Goal: Information Seeking & Learning: Learn about a topic

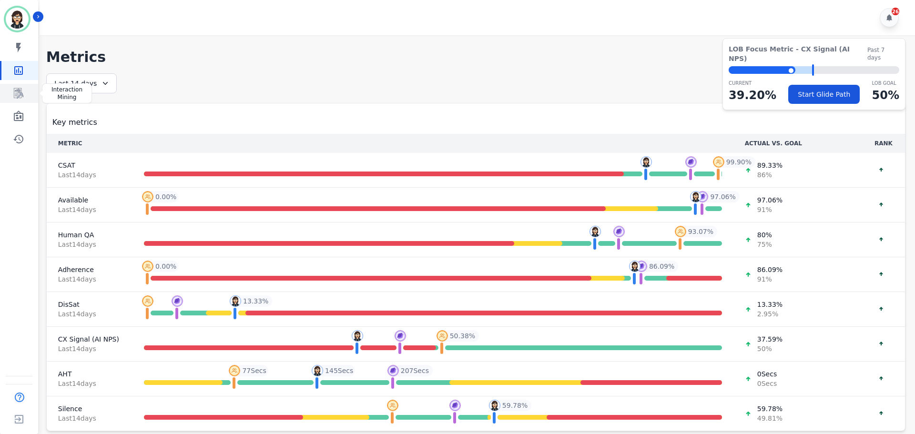
click at [24, 91] on link "Sidebar" at bounding box center [19, 93] width 37 height 19
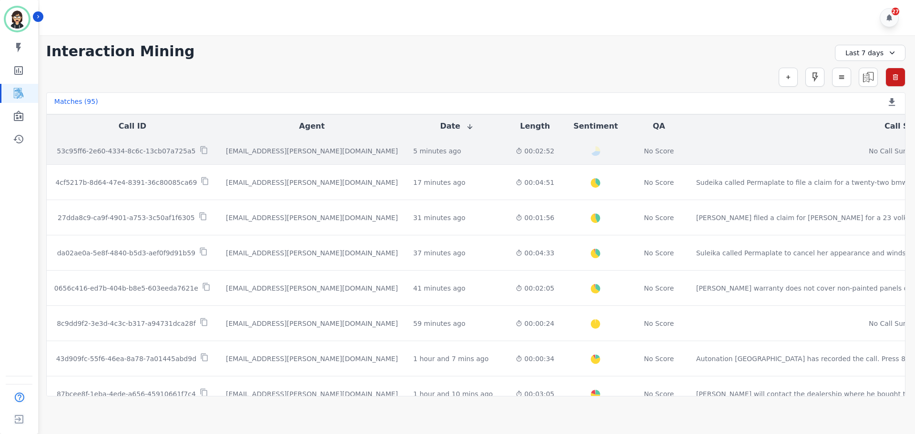
click at [200, 154] on div at bounding box center [204, 151] width 9 height 11
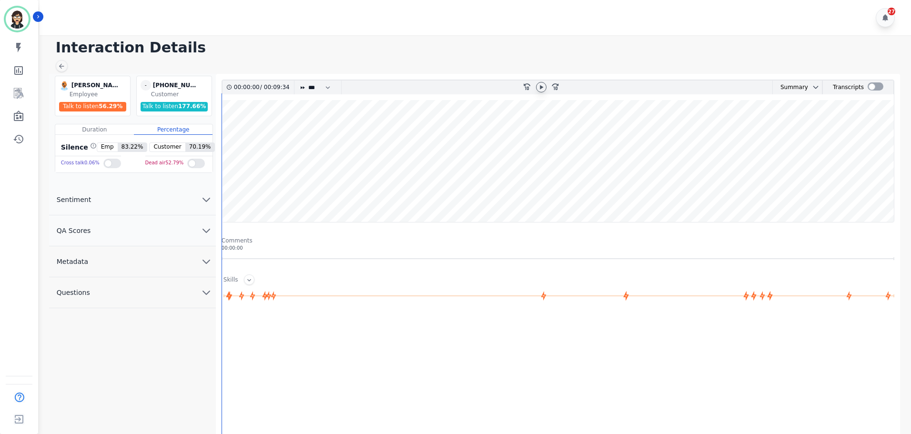
click at [538, 88] on icon at bounding box center [542, 87] width 8 height 8
click at [371, 186] on wave at bounding box center [558, 161] width 672 height 122
click at [489, 193] on wave at bounding box center [558, 161] width 672 height 122
click at [548, 189] on wave at bounding box center [558, 161] width 672 height 122
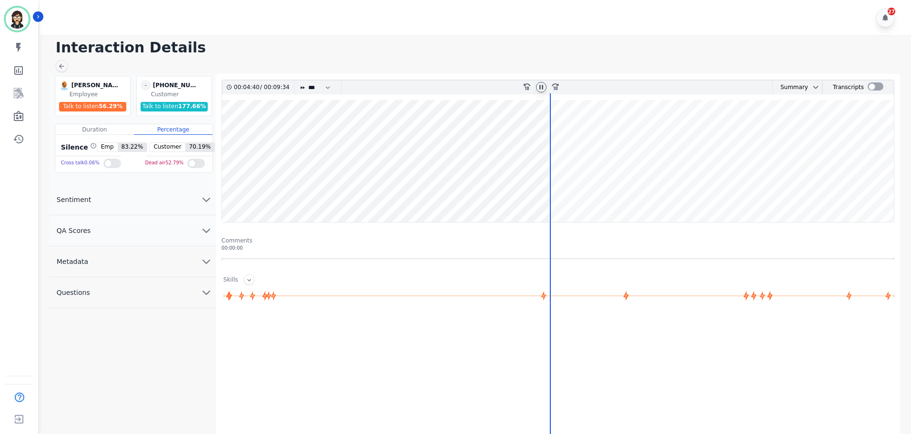
click at [555, 192] on wave at bounding box center [558, 161] width 672 height 122
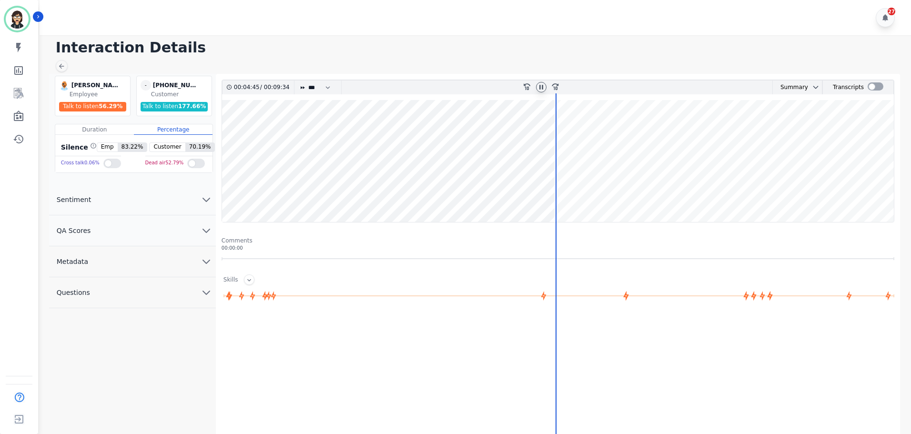
click at [612, 189] on wave at bounding box center [558, 161] width 672 height 122
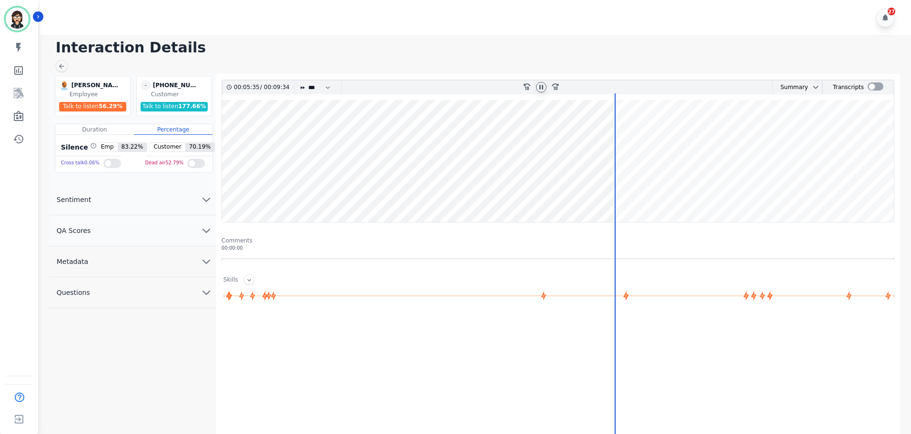
click at [657, 192] on wave at bounding box center [558, 161] width 672 height 122
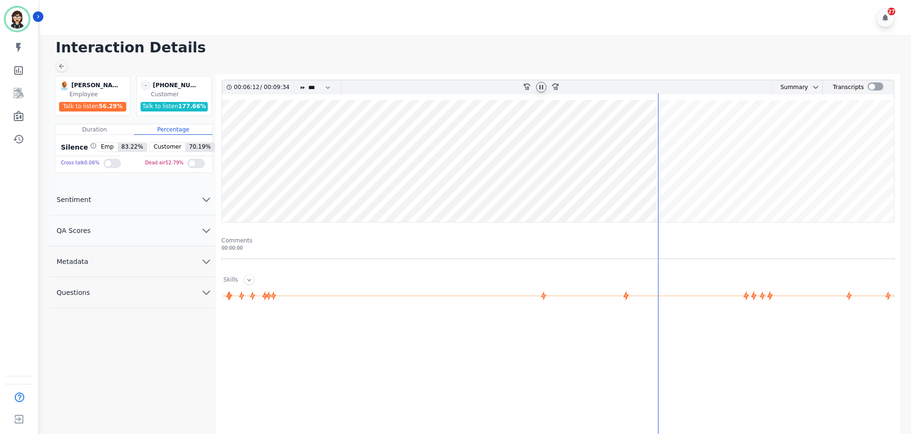
click at [686, 193] on wave at bounding box center [558, 161] width 672 height 122
click at [876, 87] on div at bounding box center [876, 86] width 16 height 8
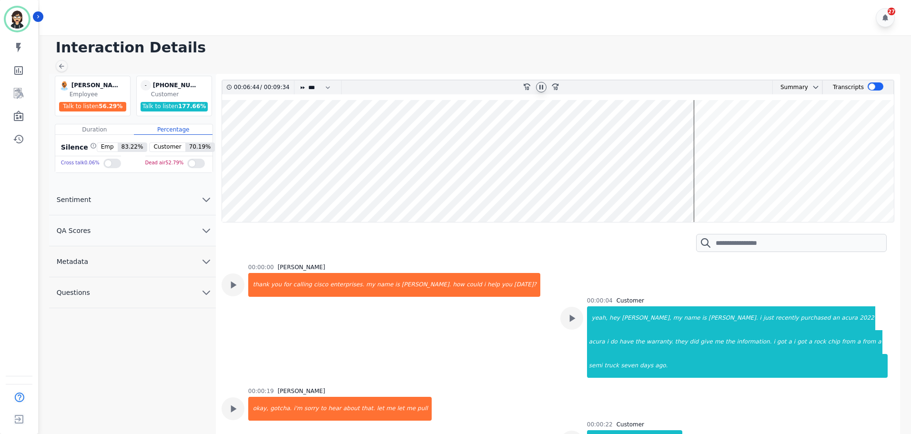
click at [716, 192] on wave at bounding box center [558, 161] width 672 height 122
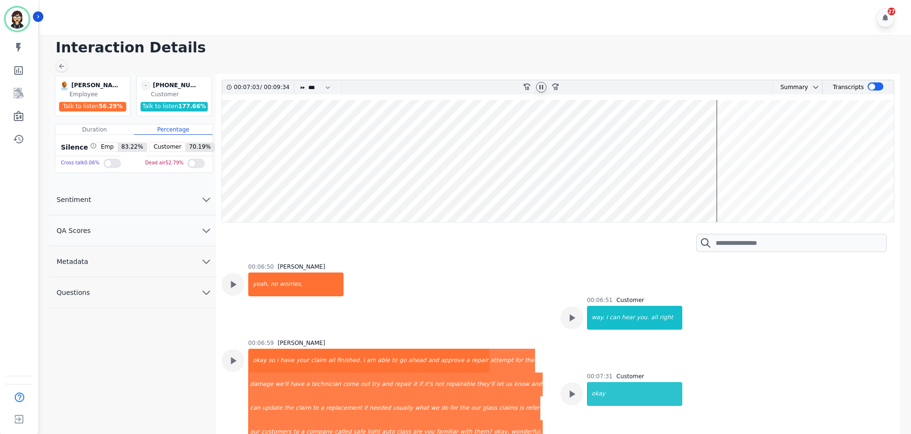
scroll to position [2008, 0]
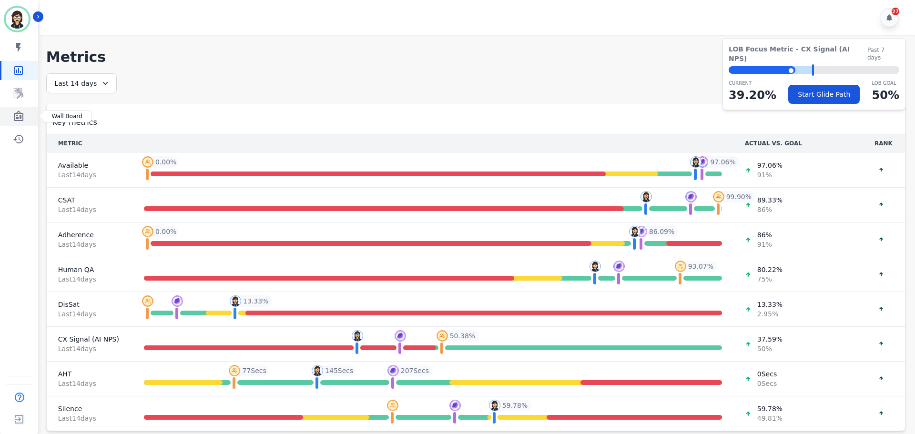
click at [23, 116] on icon "Sidebar" at bounding box center [19, 116] width 10 height 10
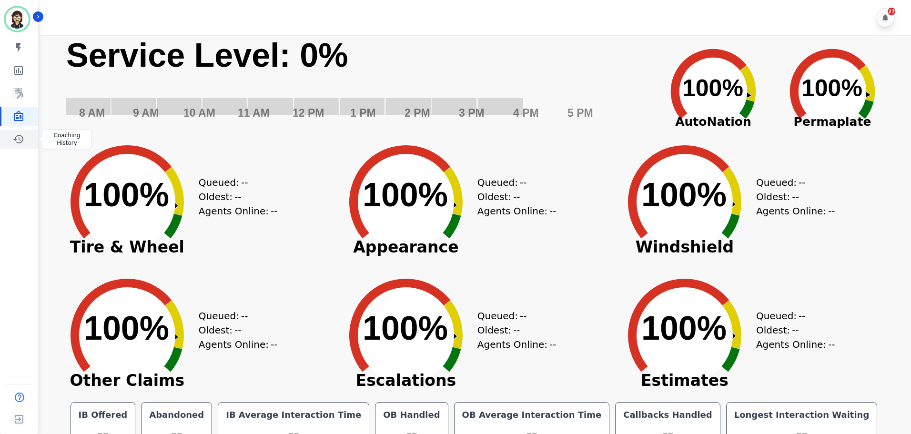
click at [25, 137] on link "Sidebar" at bounding box center [19, 139] width 37 height 19
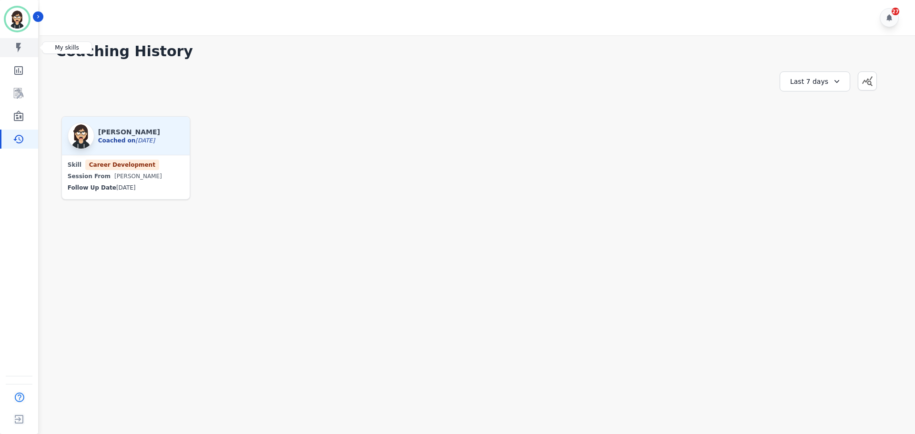
click at [23, 39] on link "Sidebar" at bounding box center [19, 47] width 37 height 19
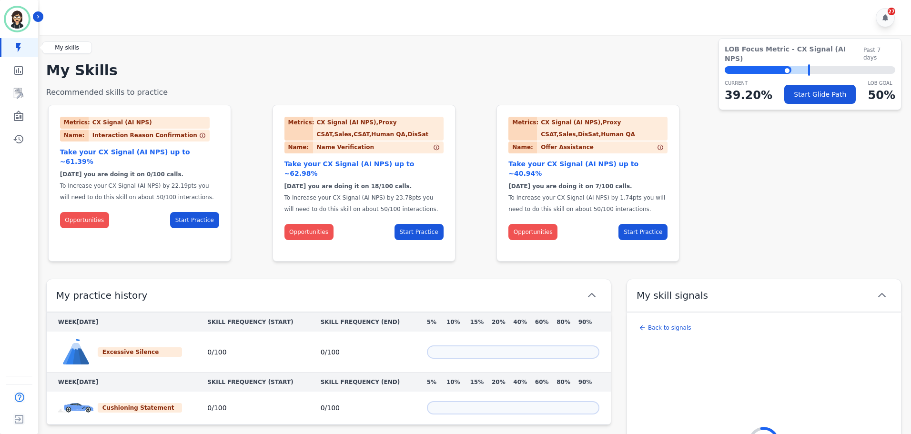
click at [27, 53] on link "Sidebar" at bounding box center [19, 47] width 37 height 19
drag, startPoint x: 10, startPoint y: 70, endPoint x: 37, endPoint y: 68, distance: 27.7
click at [10, 69] on link "Sidebar" at bounding box center [19, 70] width 37 height 19
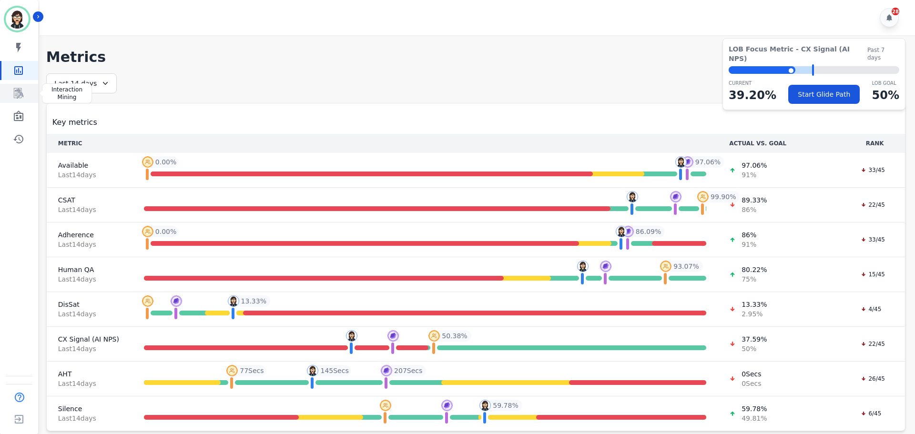
click at [0, 95] on div "Sidebar" at bounding box center [19, 93] width 38 height 19
click at [11, 96] on link "Sidebar" at bounding box center [19, 93] width 37 height 19
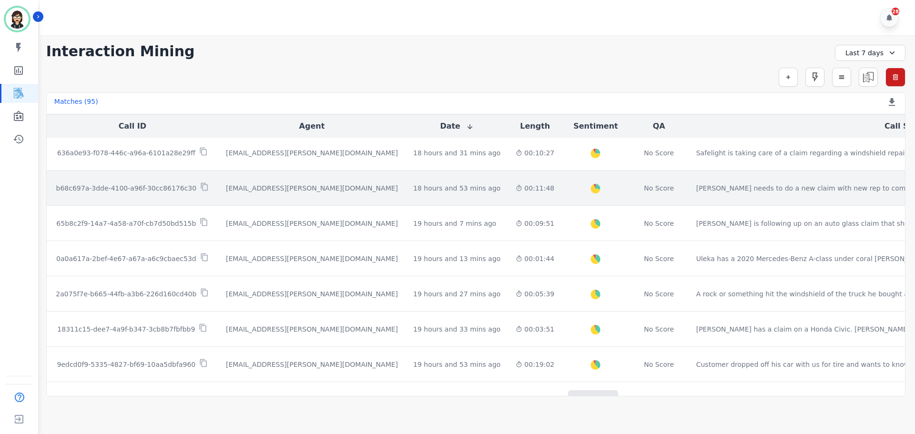
scroll to position [490, 0]
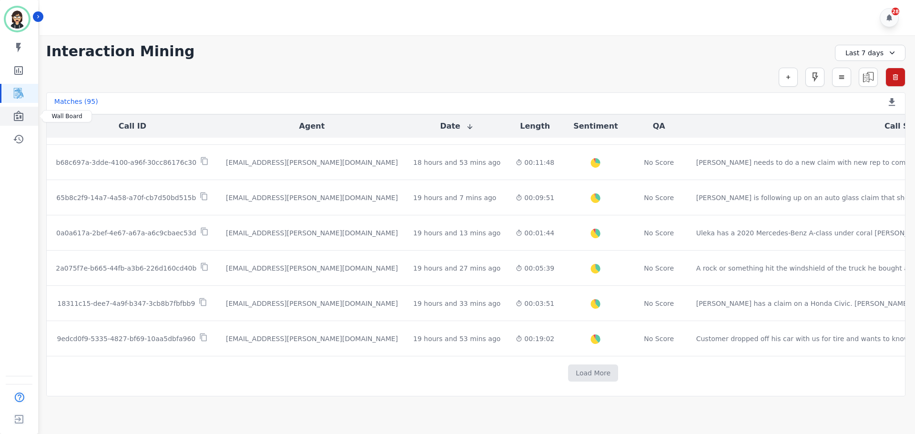
click at [23, 117] on icon "Sidebar" at bounding box center [19, 116] width 10 height 10
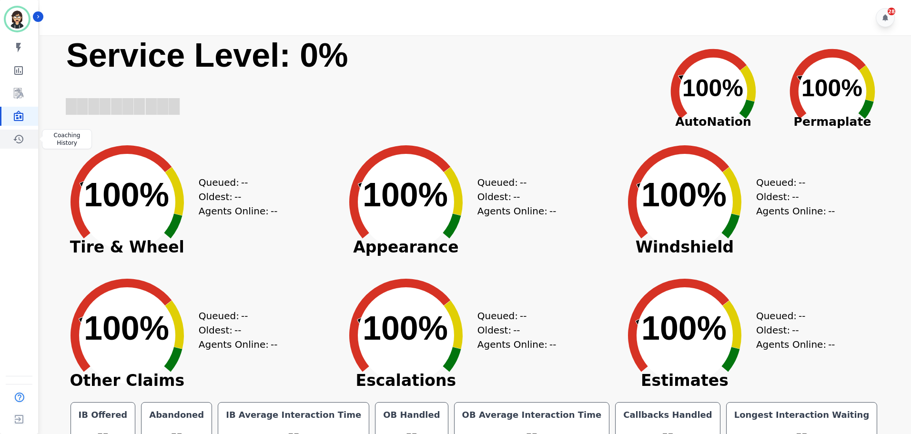
click at [21, 133] on icon "Sidebar" at bounding box center [18, 138] width 11 height 11
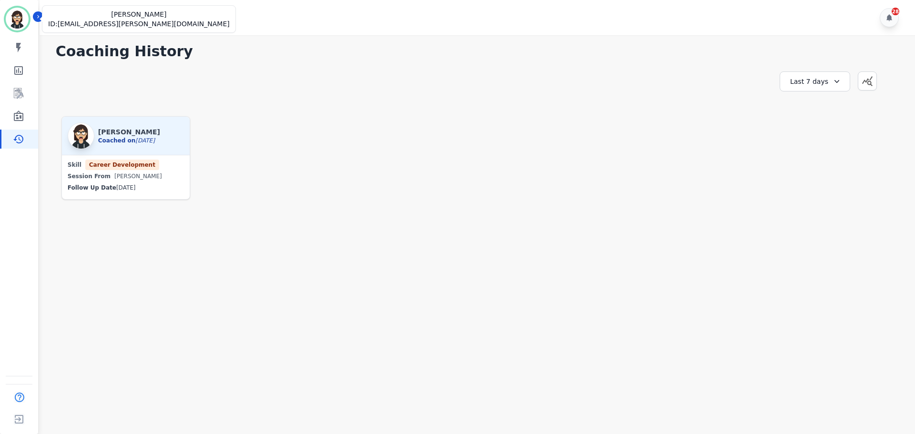
click at [24, 15] on img "Sidebar" at bounding box center [17, 19] width 23 height 23
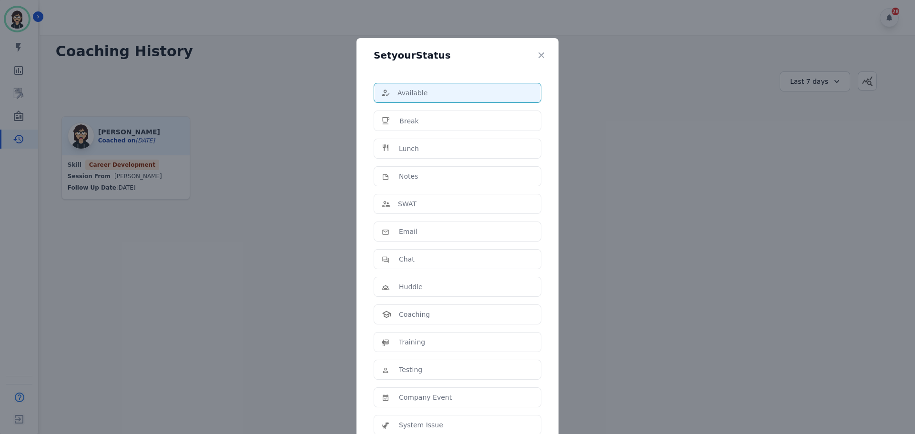
drag, startPoint x: 240, startPoint y: 42, endPoint x: 225, endPoint y: 42, distance: 15.3
click at [225, 42] on div "Set your Status Available Break Lunch Notes SWAT Email Chat Huddle Coaching Tra…" at bounding box center [457, 217] width 915 height 434
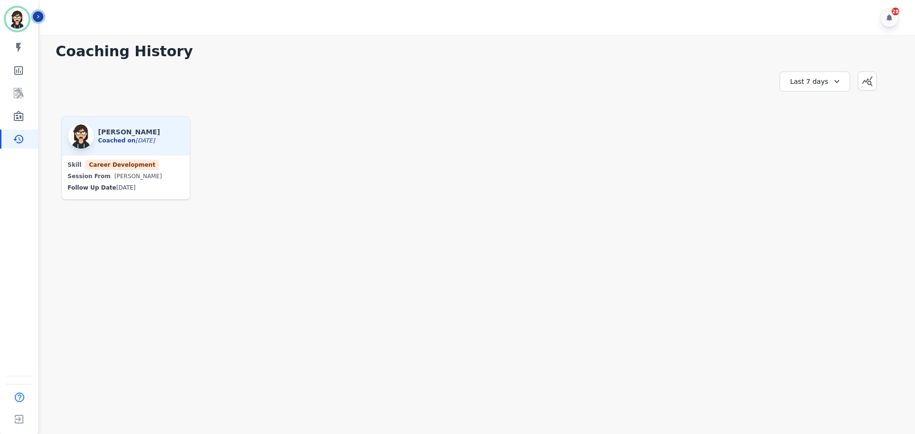
click at [36, 18] on icon "Sidebar" at bounding box center [38, 16] width 7 height 7
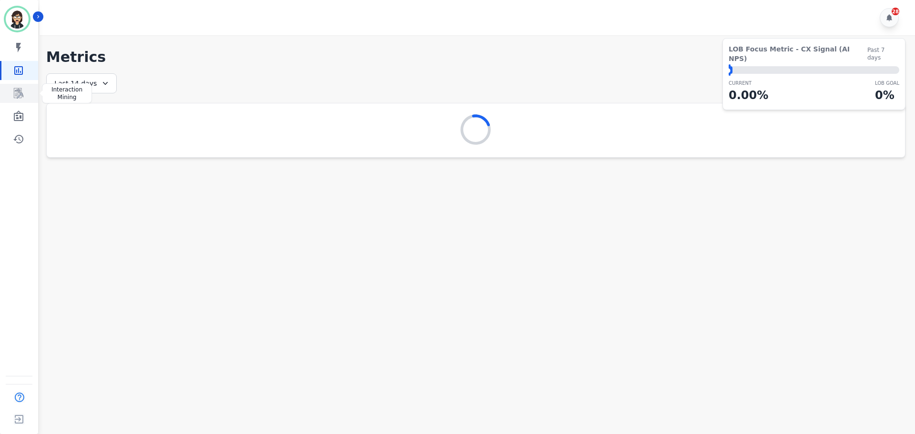
click at [27, 88] on link "Sidebar" at bounding box center [19, 93] width 37 height 19
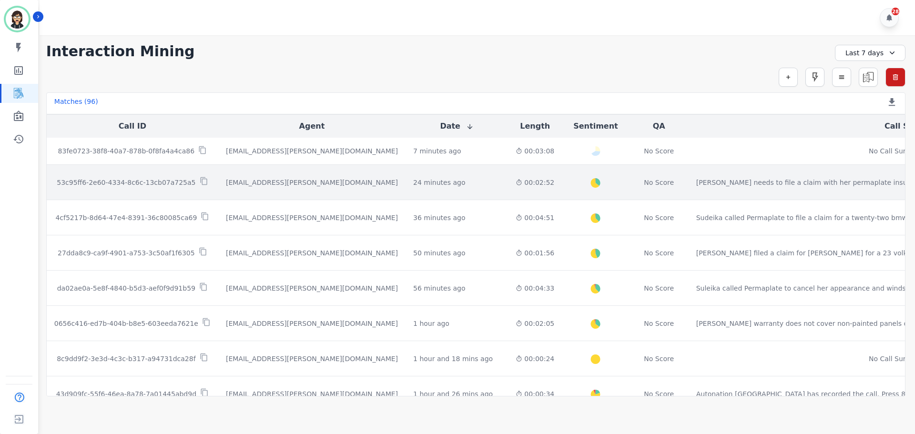
click at [263, 180] on div "[EMAIL_ADDRESS][PERSON_NAME][DOMAIN_NAME]" at bounding box center [312, 183] width 172 height 10
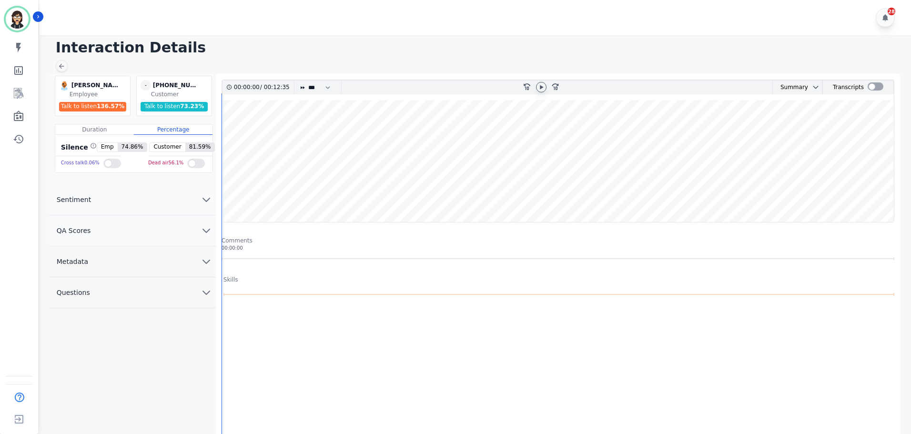
click at [541, 86] on icon at bounding box center [541, 87] width 3 height 4
click at [335, 131] on wave at bounding box center [558, 161] width 672 height 122
click at [386, 129] on wave at bounding box center [558, 161] width 672 height 122
click at [457, 129] on wave at bounding box center [558, 161] width 672 height 122
click at [478, 131] on wave at bounding box center [558, 161] width 672 height 122
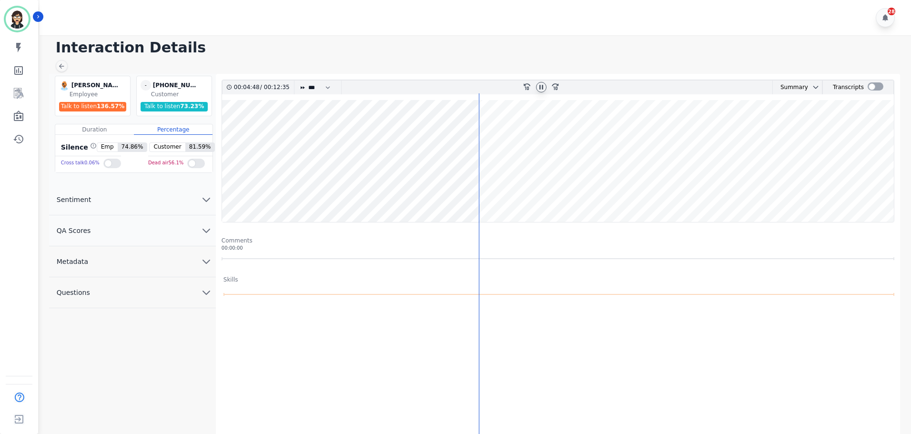
click at [452, 131] on wave at bounding box center [558, 161] width 672 height 122
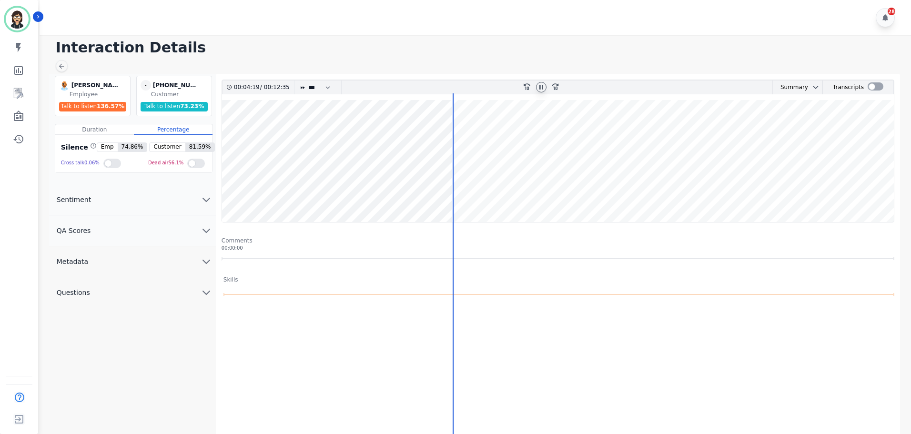
click at [441, 131] on wave at bounding box center [558, 161] width 672 height 122
click at [874, 86] on div at bounding box center [876, 86] width 16 height 8
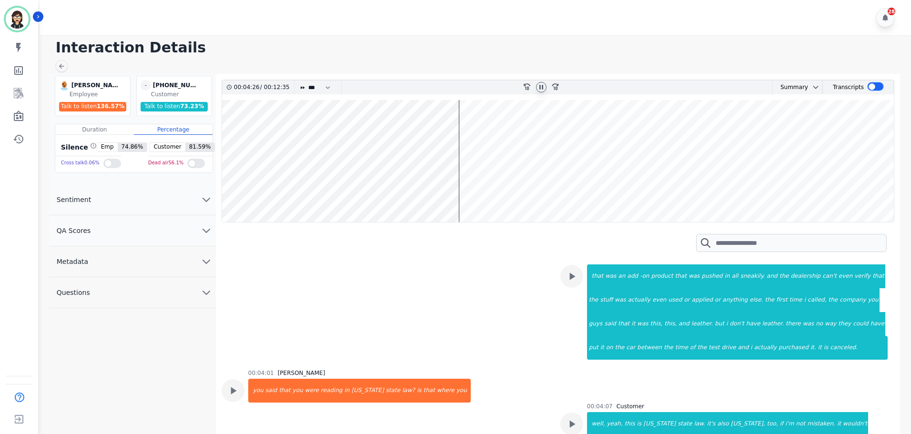
scroll to position [1049, 0]
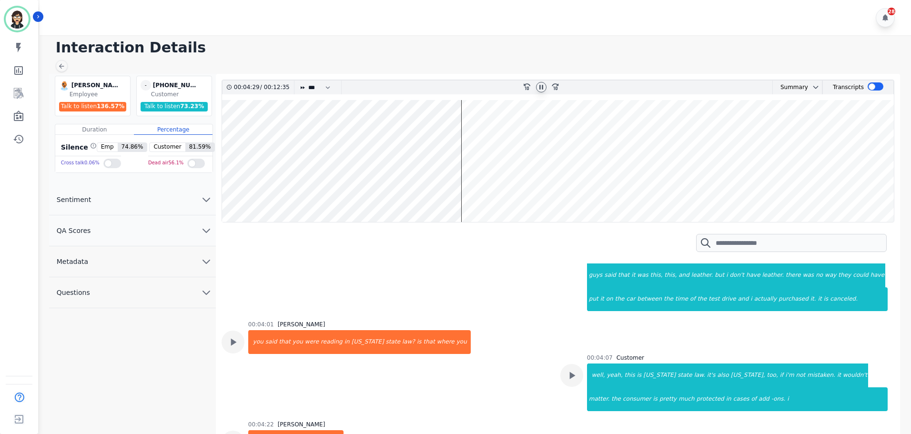
click at [459, 132] on wave at bounding box center [558, 161] width 672 height 122
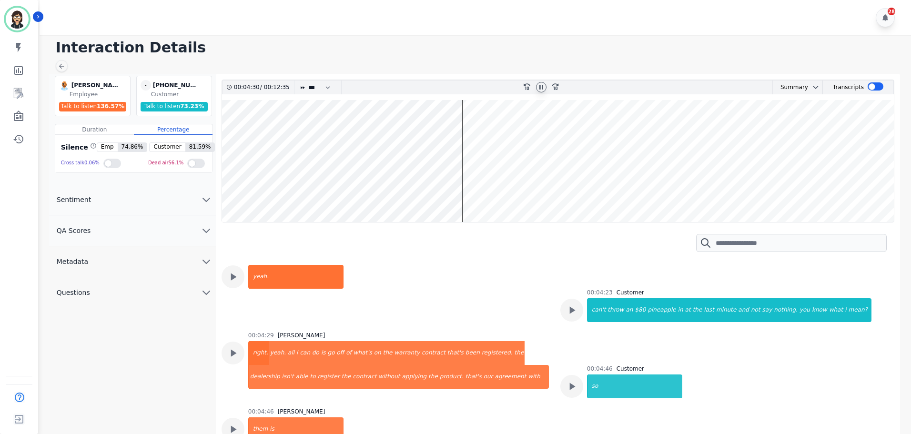
scroll to position [1291, 0]
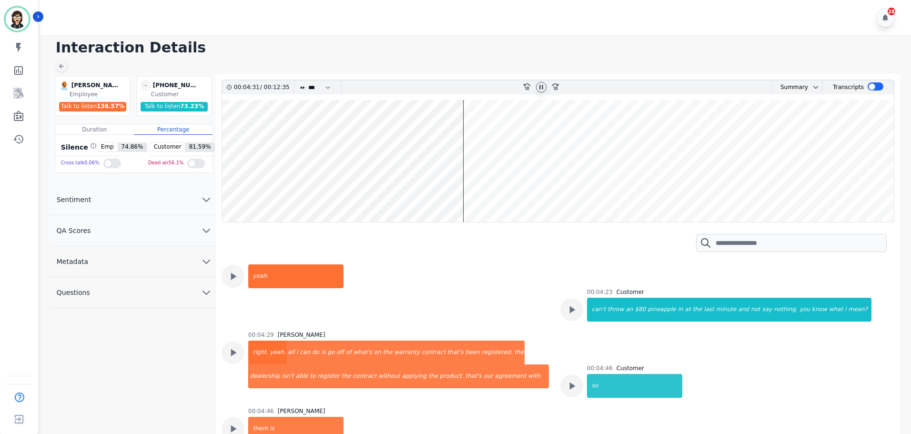
click at [454, 129] on wave at bounding box center [558, 161] width 672 height 122
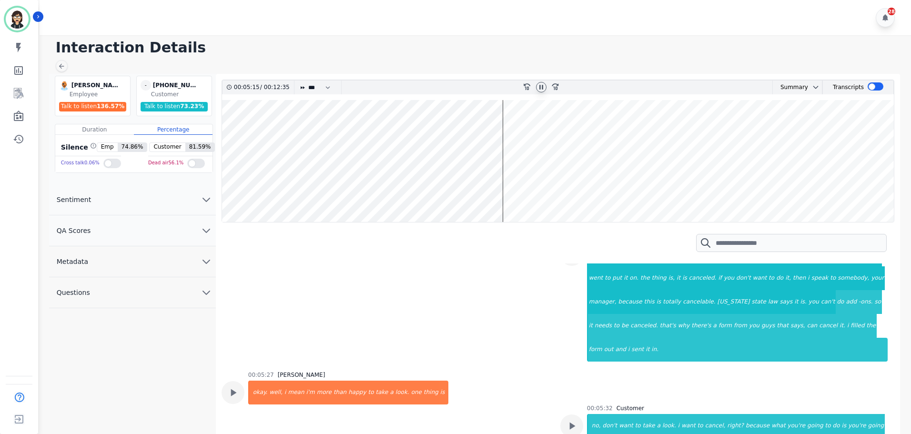
scroll to position [1699, 0]
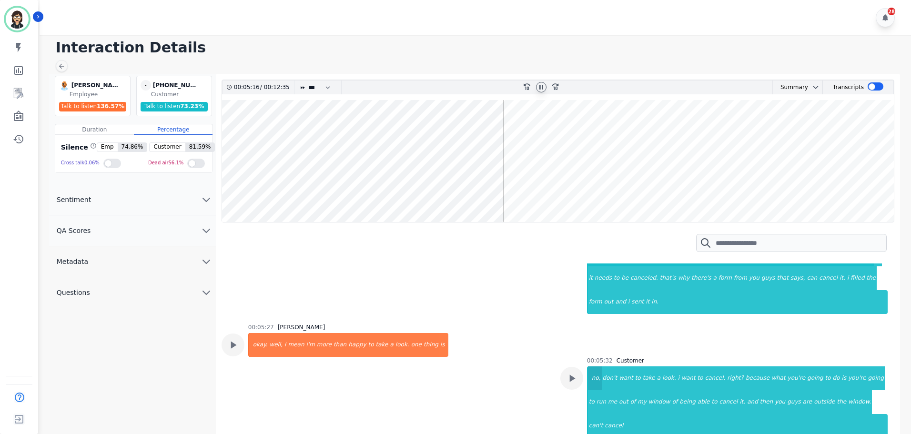
click at [595, 367] on div "no," at bounding box center [595, 379] width 14 height 24
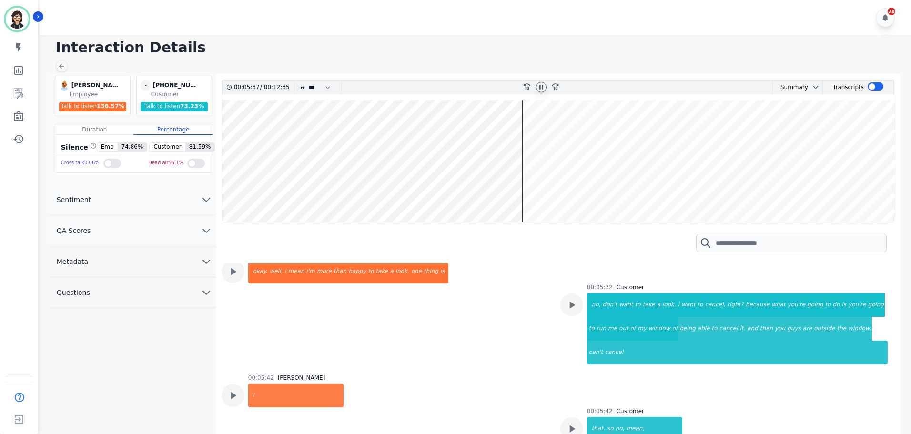
scroll to position [1794, 0]
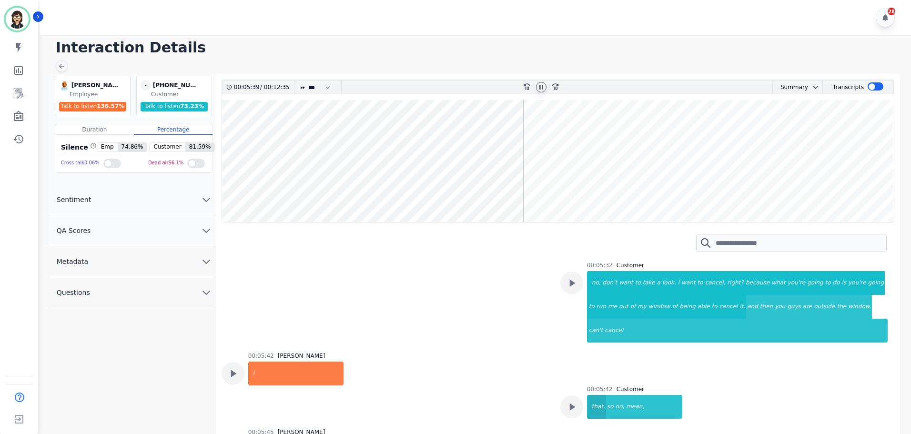
click at [597, 395] on div "that." at bounding box center [597, 407] width 18 height 24
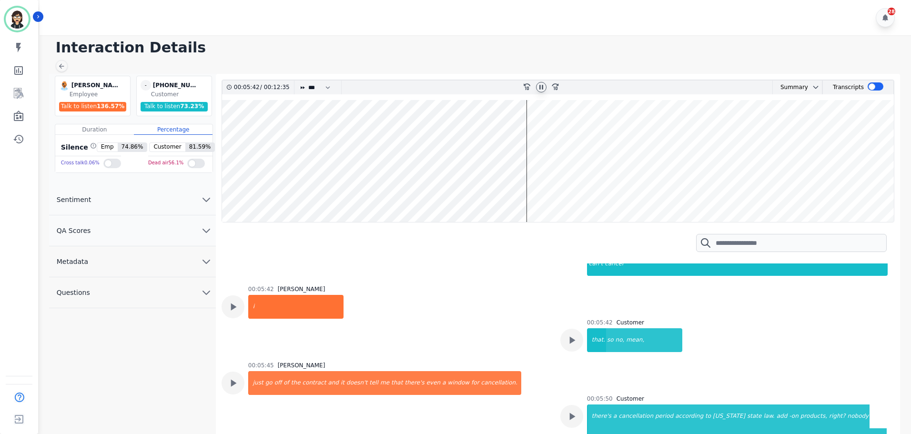
scroll to position [1889, 0]
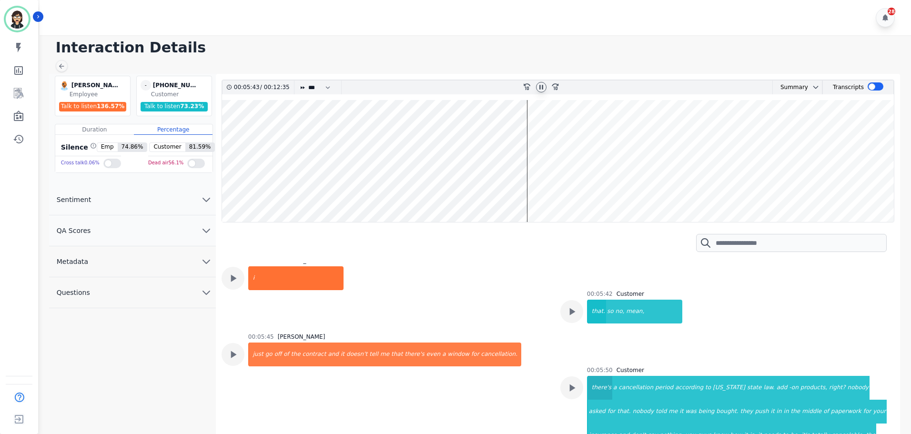
click at [596, 376] on div "there's" at bounding box center [600, 388] width 24 height 24
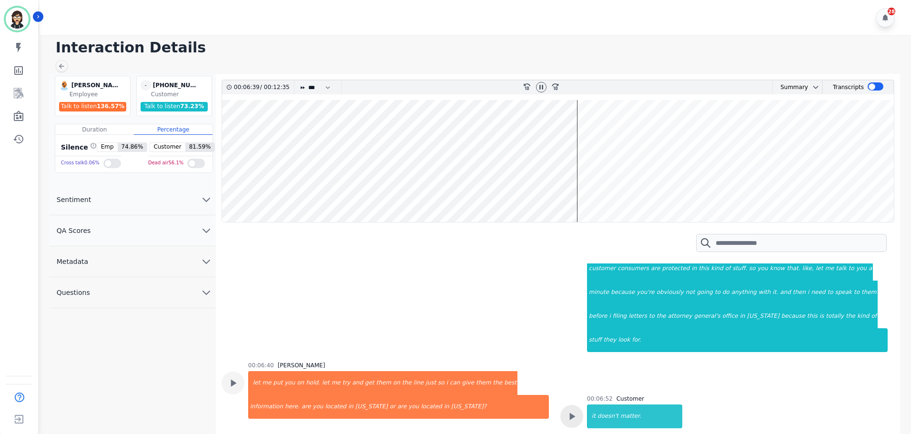
scroll to position [2128, 0]
